Goal: Check status: Check status

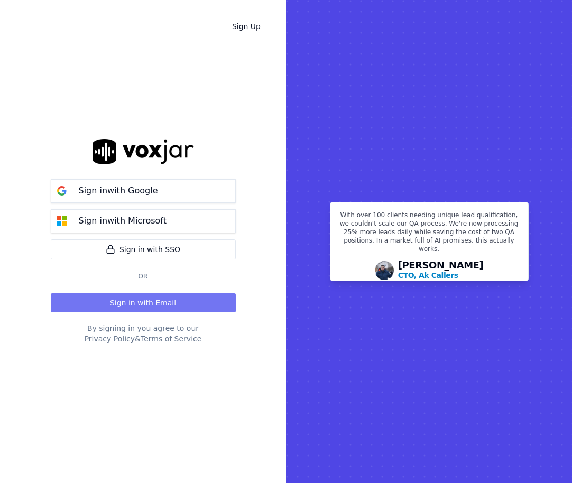
click at [168, 305] on button "Sign in with Email" at bounding box center [143, 302] width 185 height 19
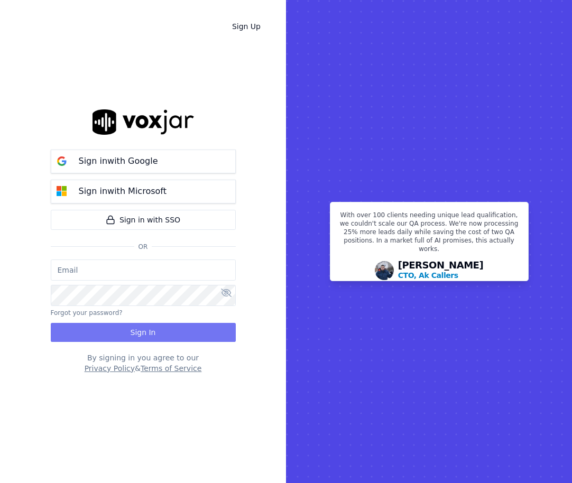
type input "jack.paygeek@gmail.com"
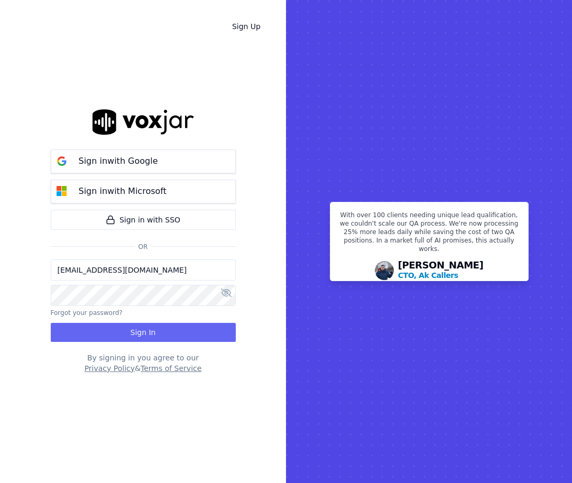
click at [146, 329] on button "Sign In" at bounding box center [143, 332] width 185 height 19
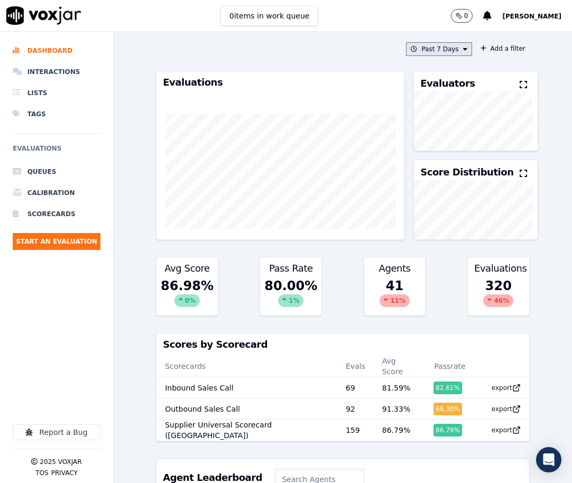
click at [454, 53] on button "Past 7 Days" at bounding box center [439, 49] width 66 height 14
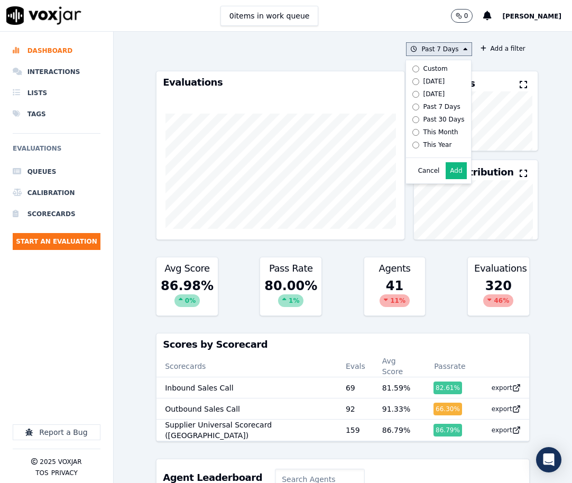
click at [427, 70] on div "Custom" at bounding box center [435, 68] width 24 height 8
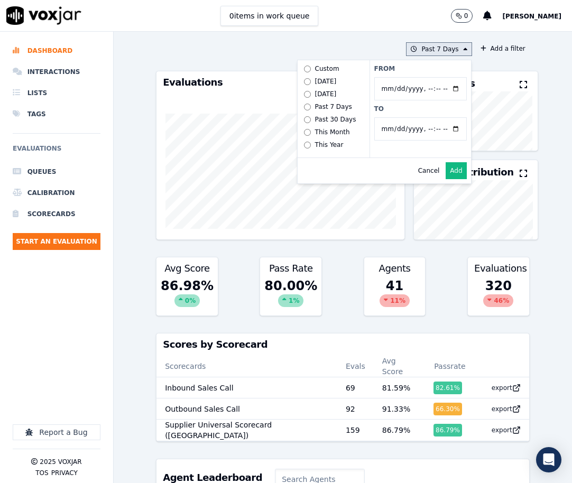
click at [444, 83] on input "From" at bounding box center [420, 88] width 93 height 23
click at [444, 89] on input "From" at bounding box center [420, 88] width 93 height 23
type input "[DATE]T00:00"
click at [430, 71] on label "From" at bounding box center [420, 68] width 93 height 8
click at [430, 77] on input "From" at bounding box center [420, 88] width 93 height 23
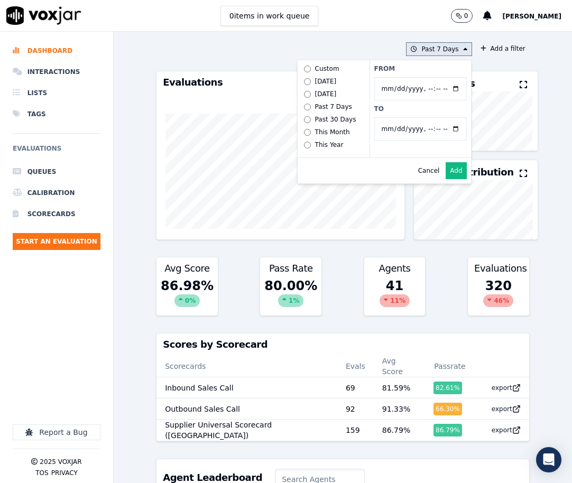
click at [446, 127] on input "To" at bounding box center [420, 128] width 93 height 23
type input "[DATE]T23:59"
click at [425, 111] on label "To" at bounding box center [420, 109] width 93 height 8
click at [425, 117] on input "To" at bounding box center [420, 128] width 93 height 23
click at [446, 178] on button "Add" at bounding box center [456, 170] width 21 height 17
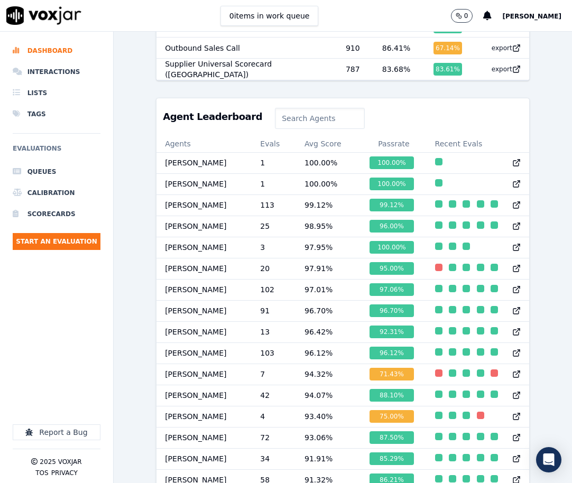
scroll to position [356, 0]
